Goal: Task Accomplishment & Management: Manage account settings

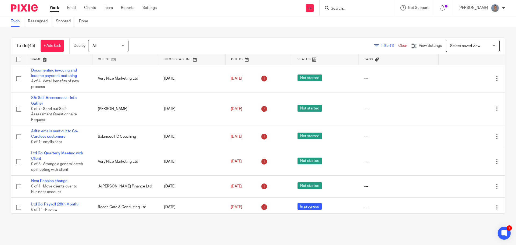
click at [355, 9] on input "Search" at bounding box center [354, 8] width 48 height 5
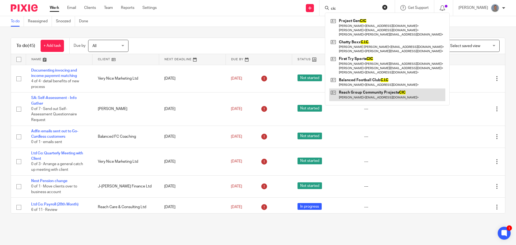
type input "cic"
click at [355, 92] on link at bounding box center [387, 94] width 116 height 12
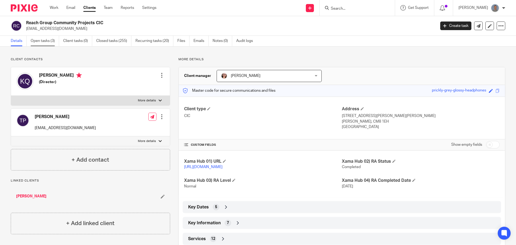
click at [48, 42] on link "Open tasks (3)" at bounding box center [45, 41] width 28 height 10
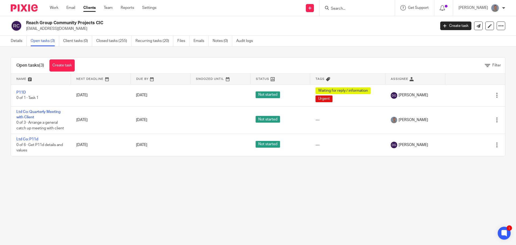
click at [342, 8] on input "Search" at bounding box center [354, 8] width 48 height 5
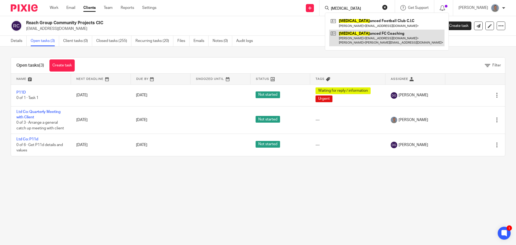
type input "[MEDICAL_DATA]"
click at [358, 39] on link at bounding box center [386, 38] width 115 height 17
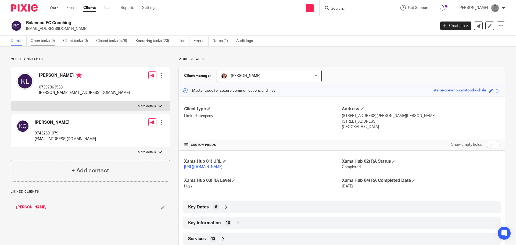
click at [50, 42] on link "Open tasks (9)" at bounding box center [45, 41] width 28 height 10
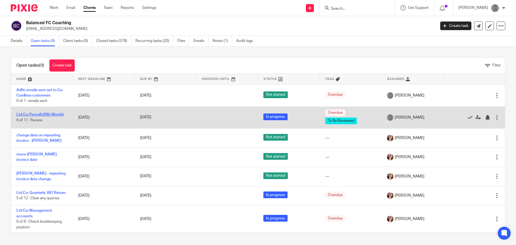
click at [56, 114] on link "Ltd Co: Payroll (28th Month)" at bounding box center [39, 115] width 47 height 4
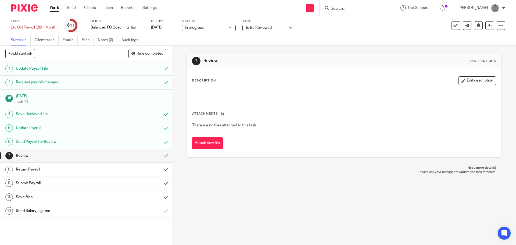
click at [257, 28] on span "To Be Reviewed" at bounding box center [258, 28] width 26 height 4
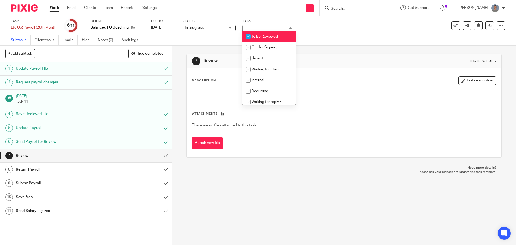
click at [257, 37] on span "To Be Reviewed" at bounding box center [265, 37] width 26 height 4
checkbox input "false"
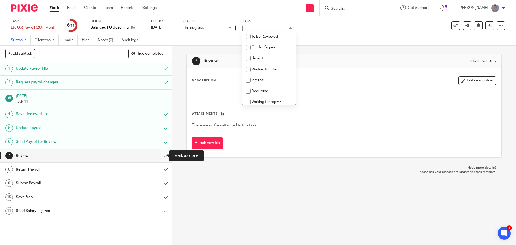
drag, startPoint x: 161, startPoint y: 153, endPoint x: 162, endPoint y: 156, distance: 3.0
click at [161, 153] on input "submit" at bounding box center [86, 155] width 172 height 13
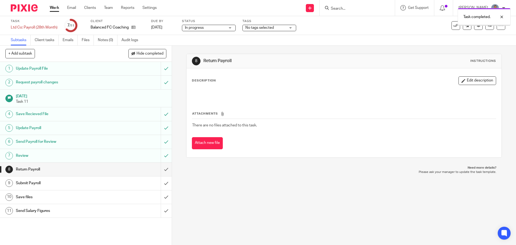
click at [163, 170] on input "submit" at bounding box center [86, 169] width 172 height 13
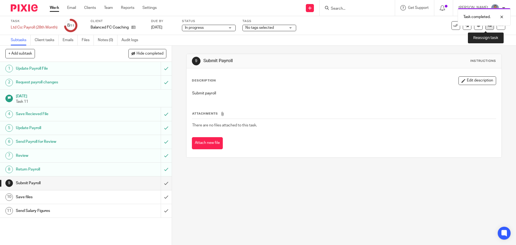
click at [488, 27] on icon at bounding box center [490, 25] width 4 height 4
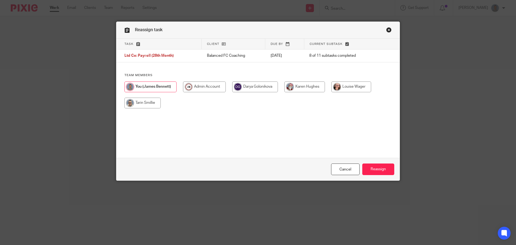
click at [361, 88] on input "radio" at bounding box center [351, 86] width 40 height 11
radio input "true"
click at [371, 167] on input "Reassign" at bounding box center [378, 169] width 32 height 12
